Goal: Task Accomplishment & Management: Use online tool/utility

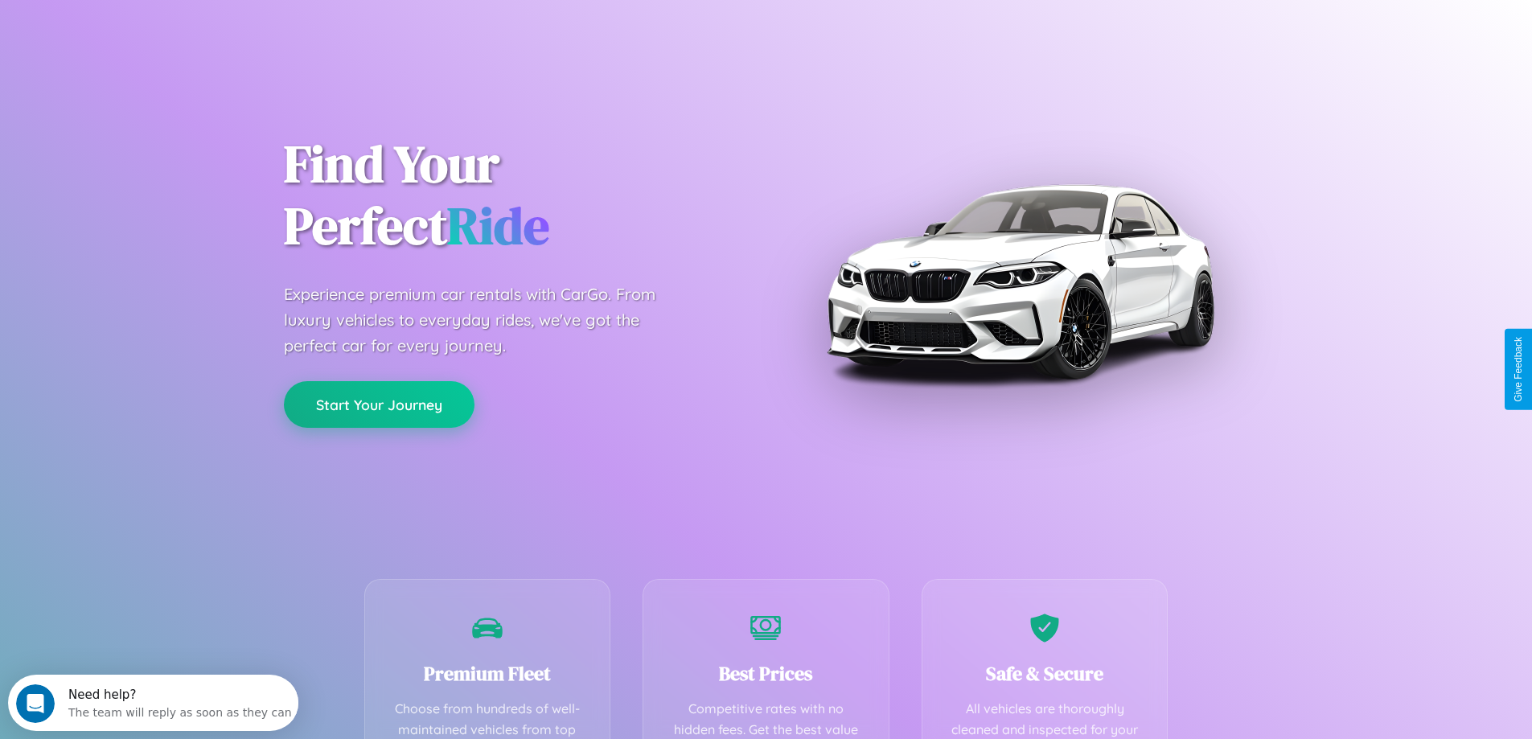
click at [379, 404] on button "Start Your Journey" at bounding box center [379, 404] width 191 height 47
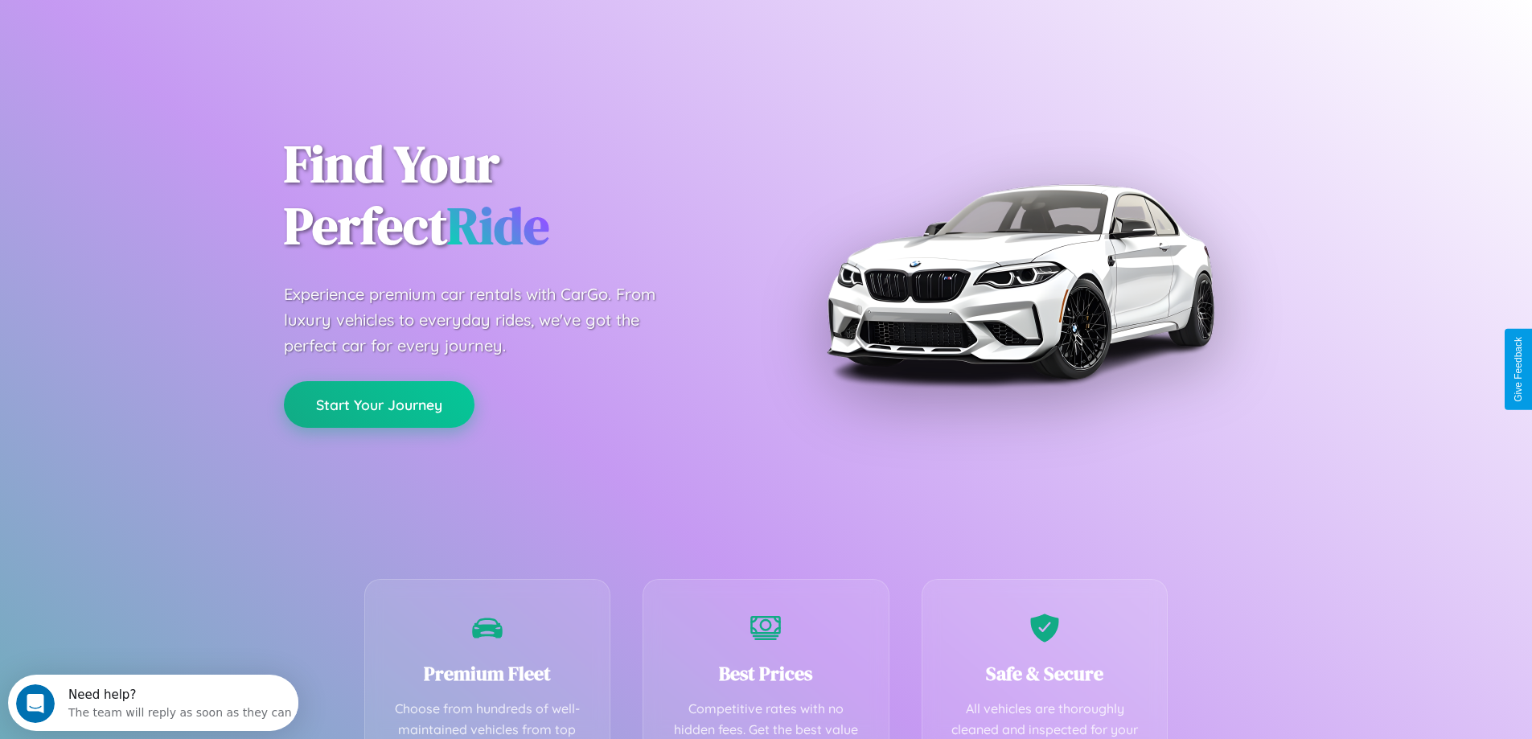
click at [379, 404] on button "Start Your Journey" at bounding box center [379, 404] width 191 height 47
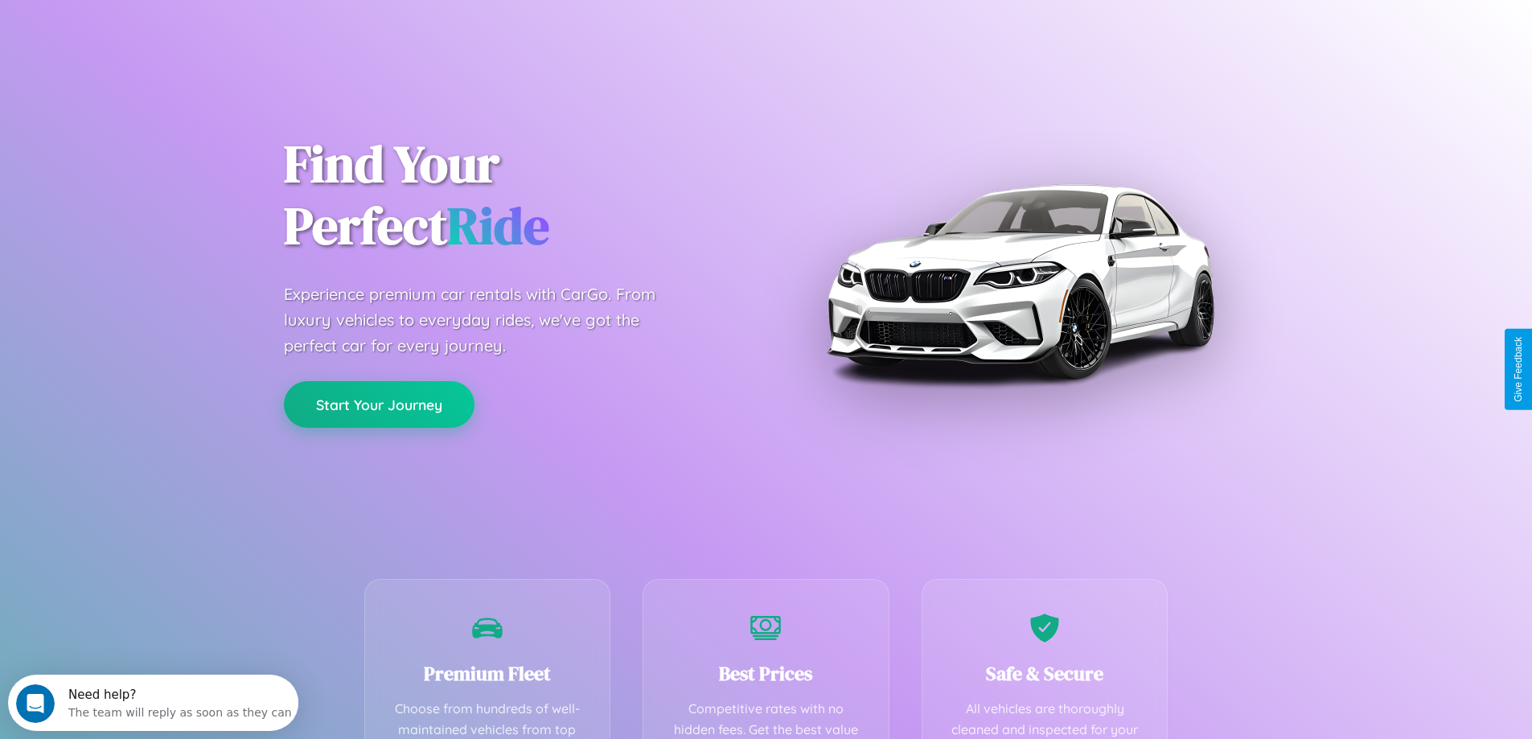
click at [379, 404] on button "Start Your Journey" at bounding box center [379, 404] width 191 height 47
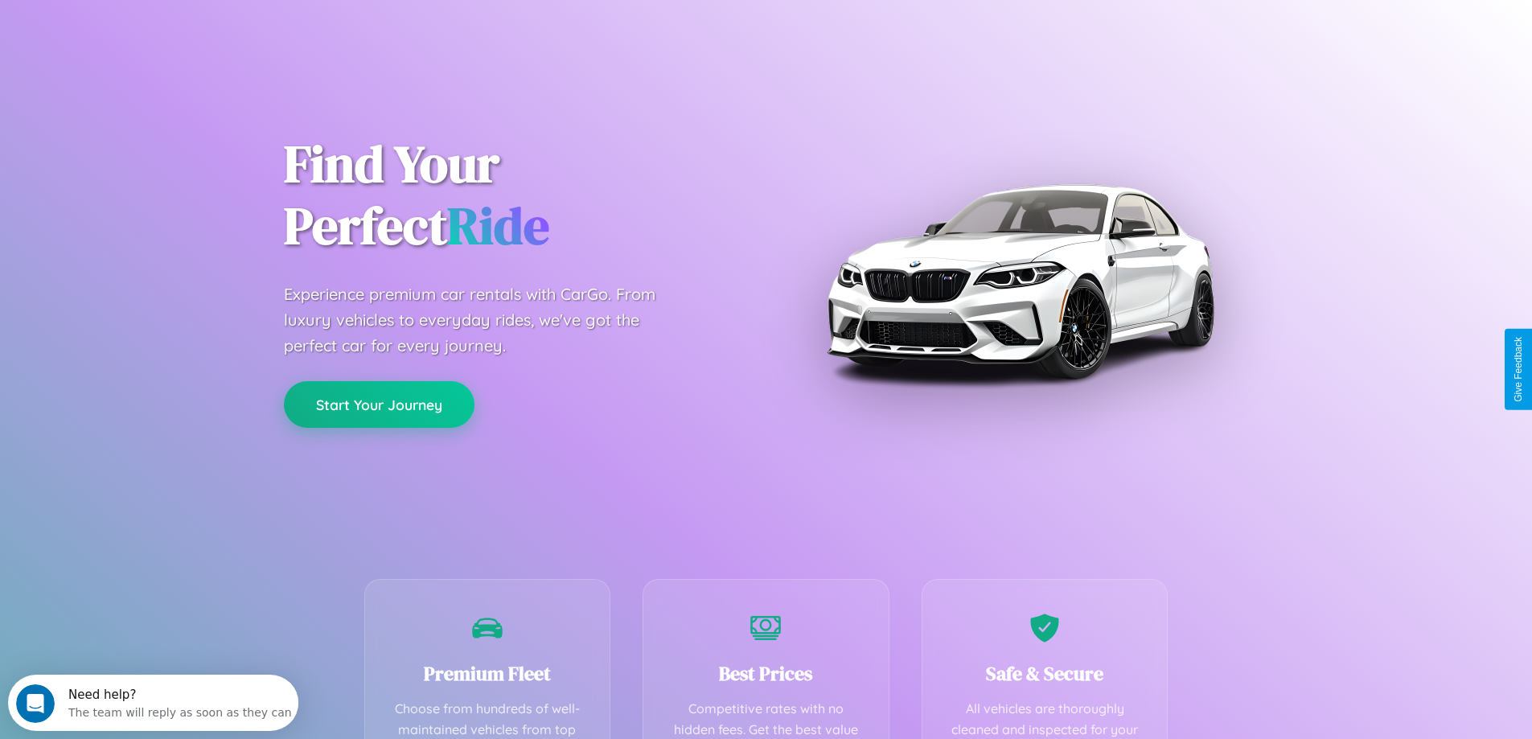
click at [379, 404] on button "Start Your Journey" at bounding box center [379, 404] width 191 height 47
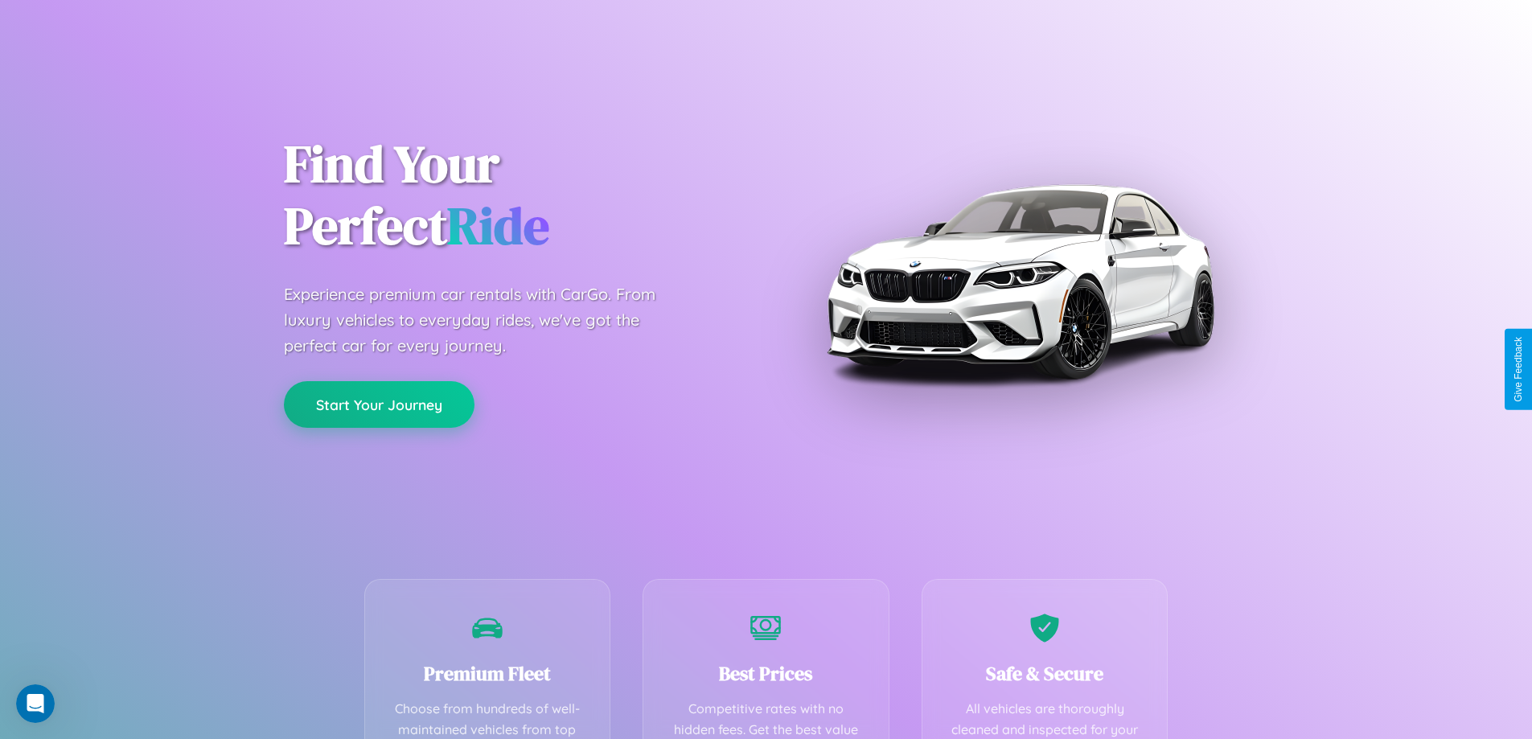
click at [379, 404] on button "Start Your Journey" at bounding box center [379, 404] width 191 height 47
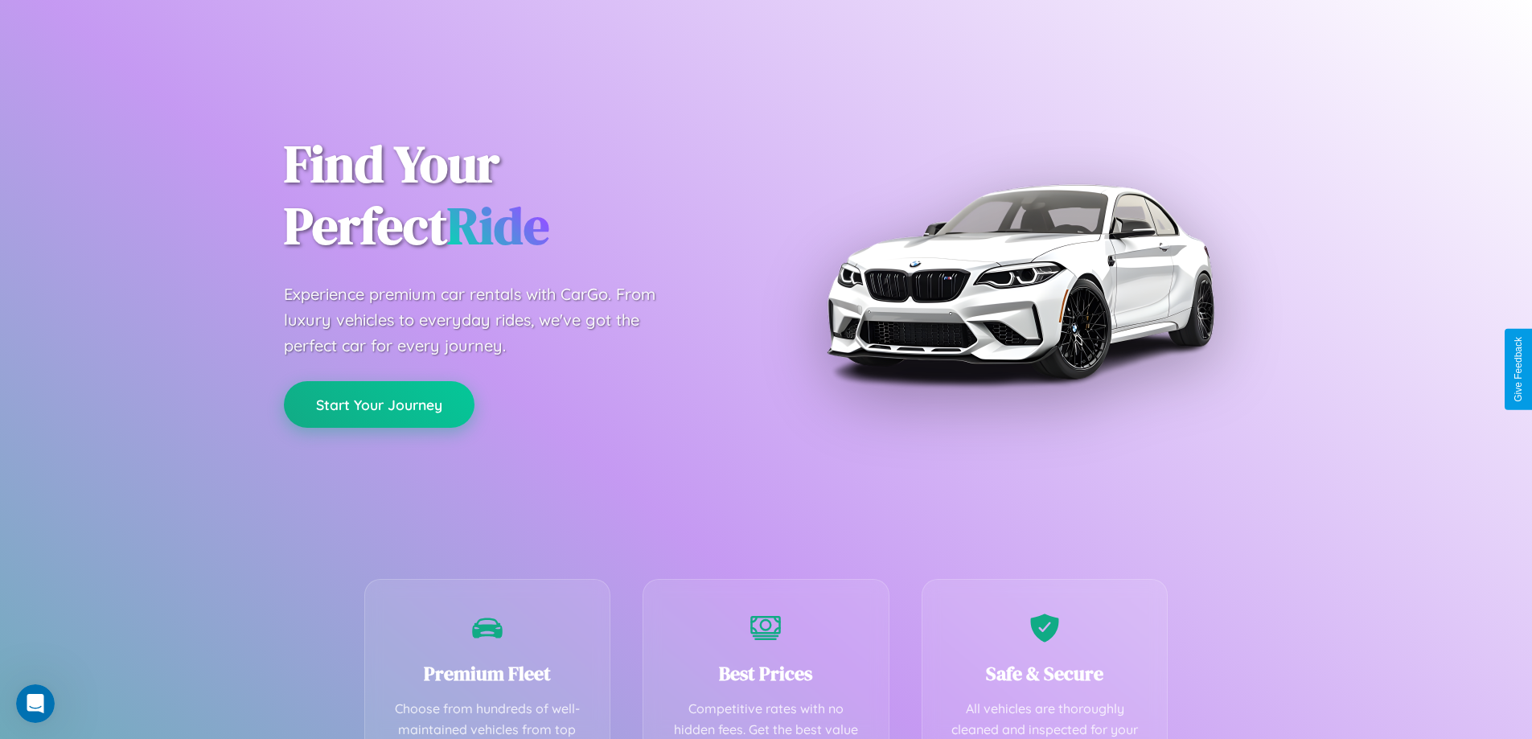
click at [379, 404] on button "Start Your Journey" at bounding box center [379, 404] width 191 height 47
